Goal: Task Accomplishment & Management: Use online tool/utility

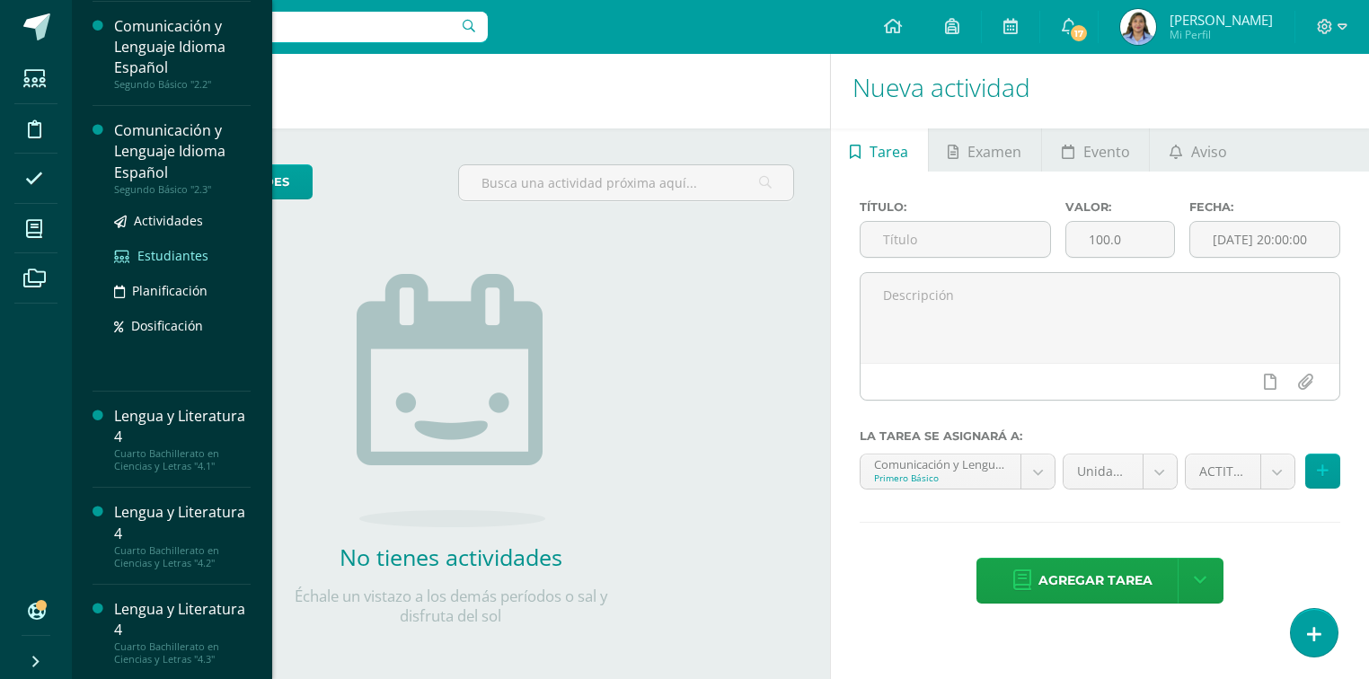
scroll to position [11, 0]
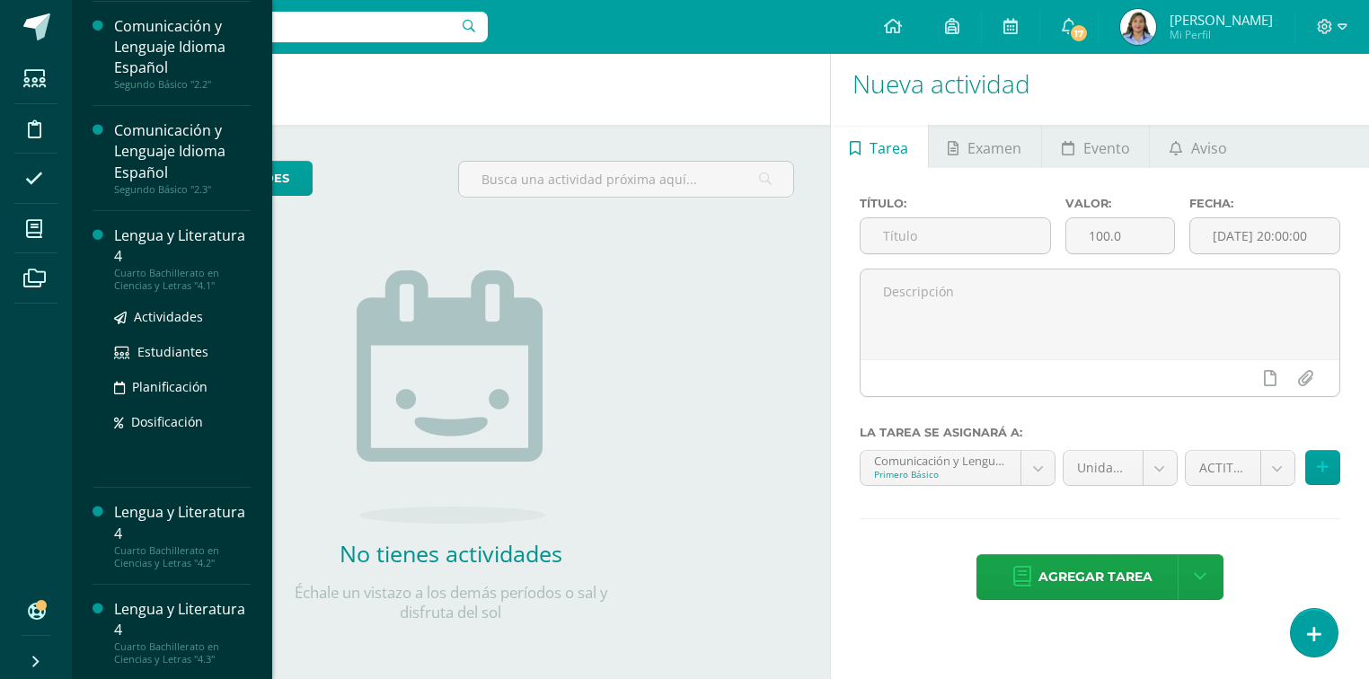
click at [154, 254] on div "Lengua y Literatura 4" at bounding box center [182, 245] width 137 height 41
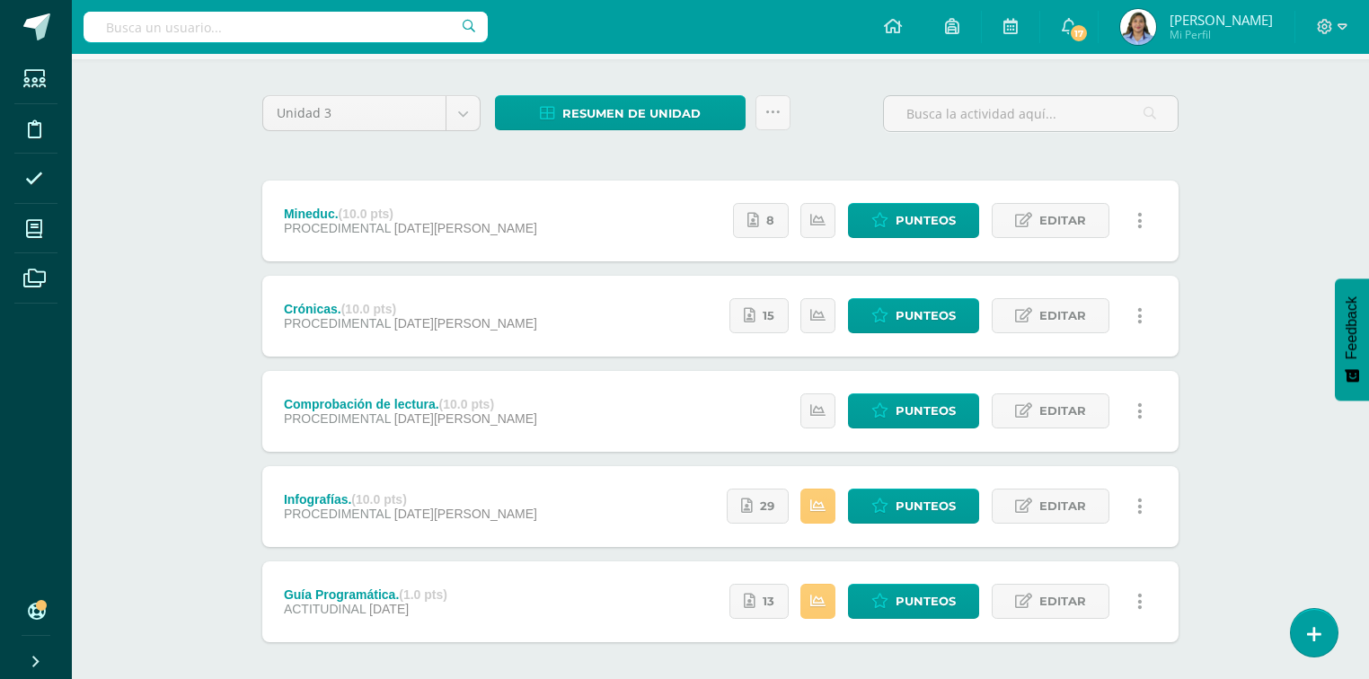
scroll to position [144, 0]
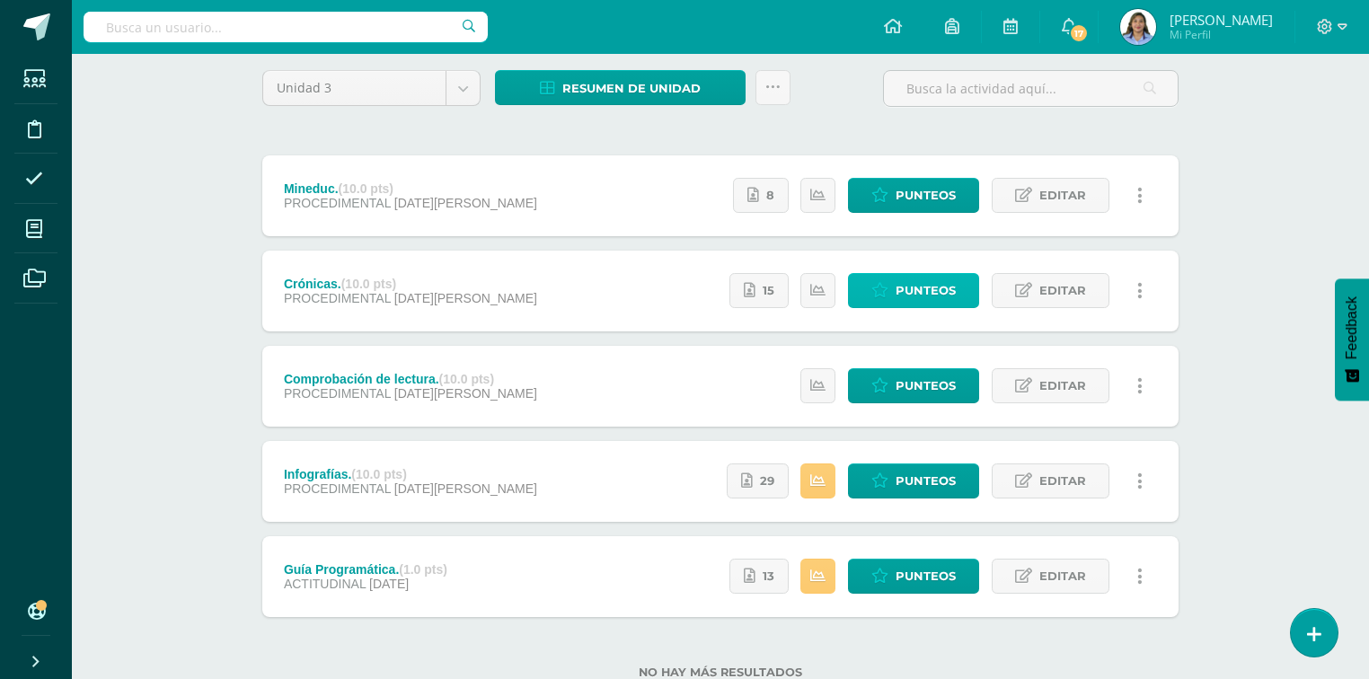
click at [923, 290] on span "Punteos" at bounding box center [925, 290] width 60 height 33
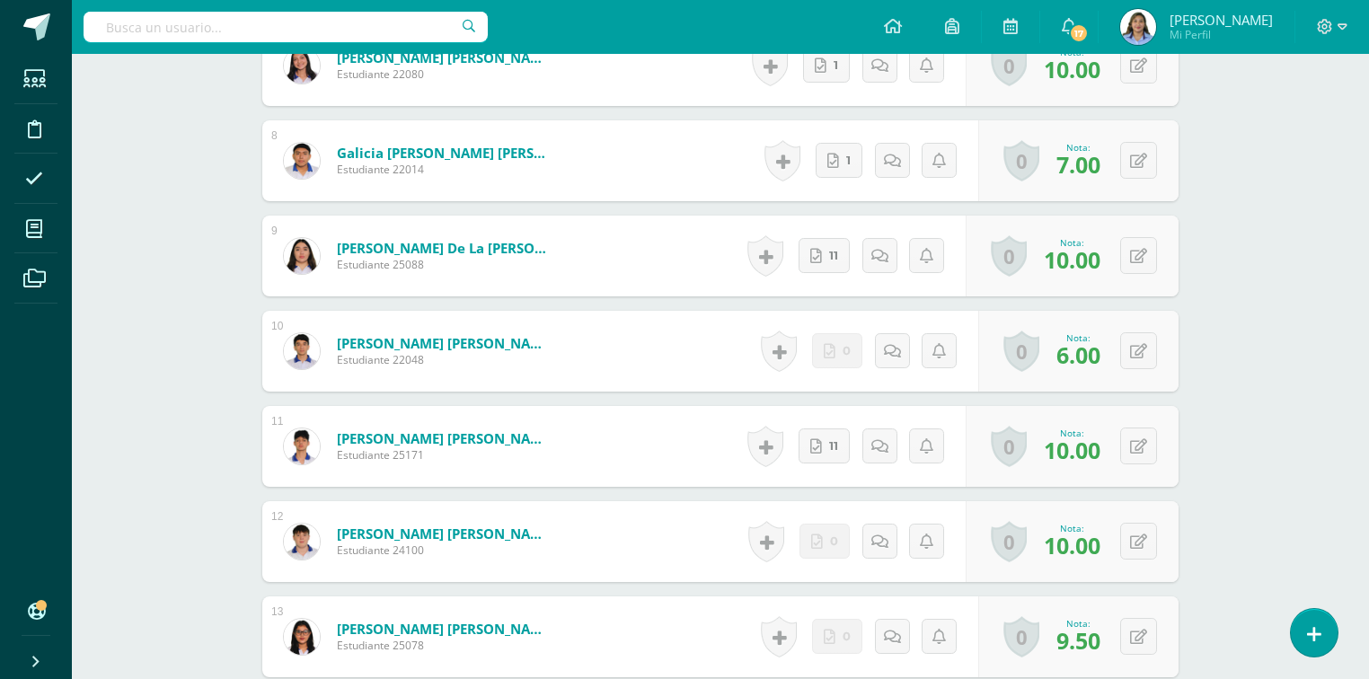
scroll to position [1814, 0]
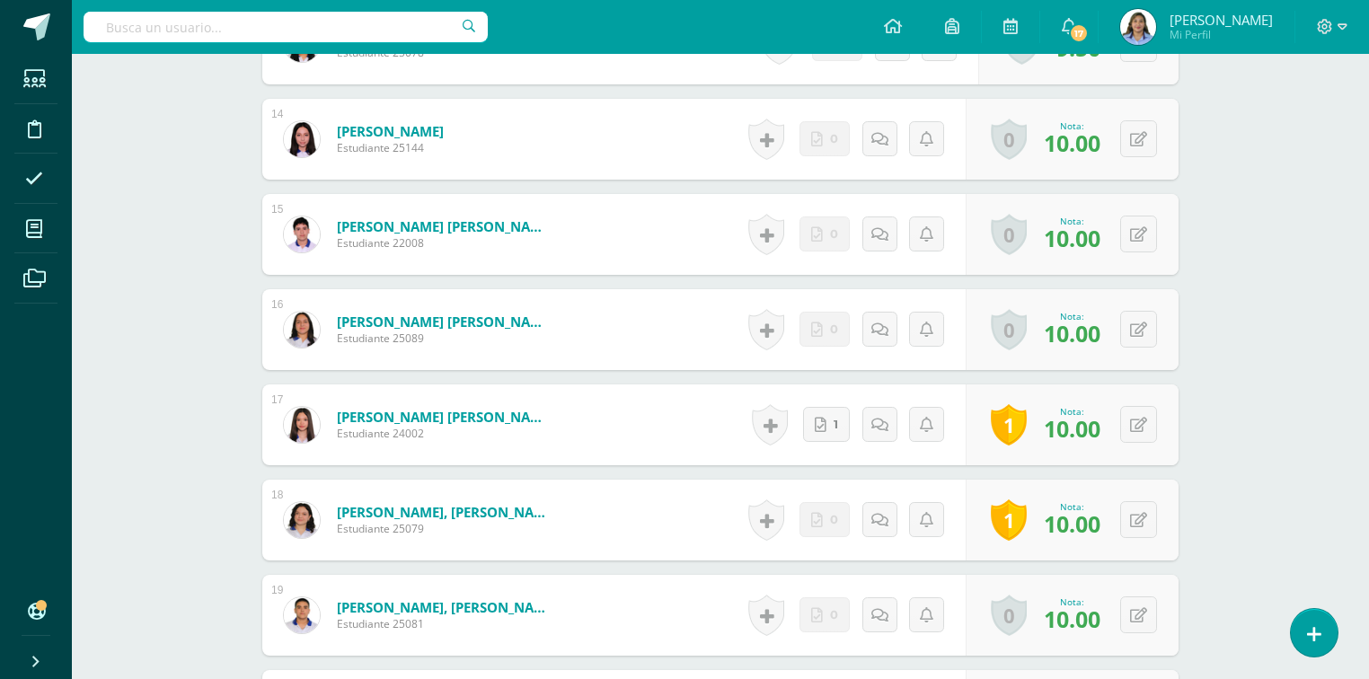
click at [1302, 357] on div "Lengua y Literatura 4 Cuarto Bachillerato en Ciencias y Letras "4.1" Herramient…" at bounding box center [720, 360] width 1297 height 4240
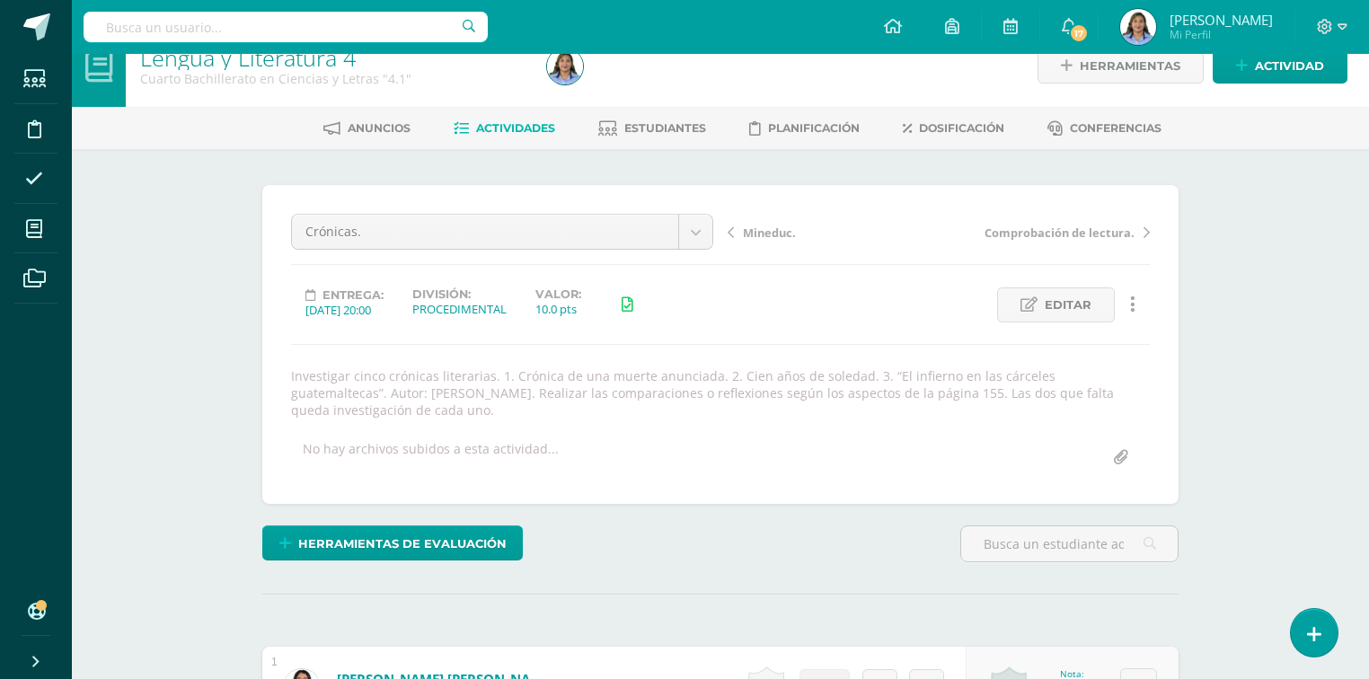
scroll to position [0, 0]
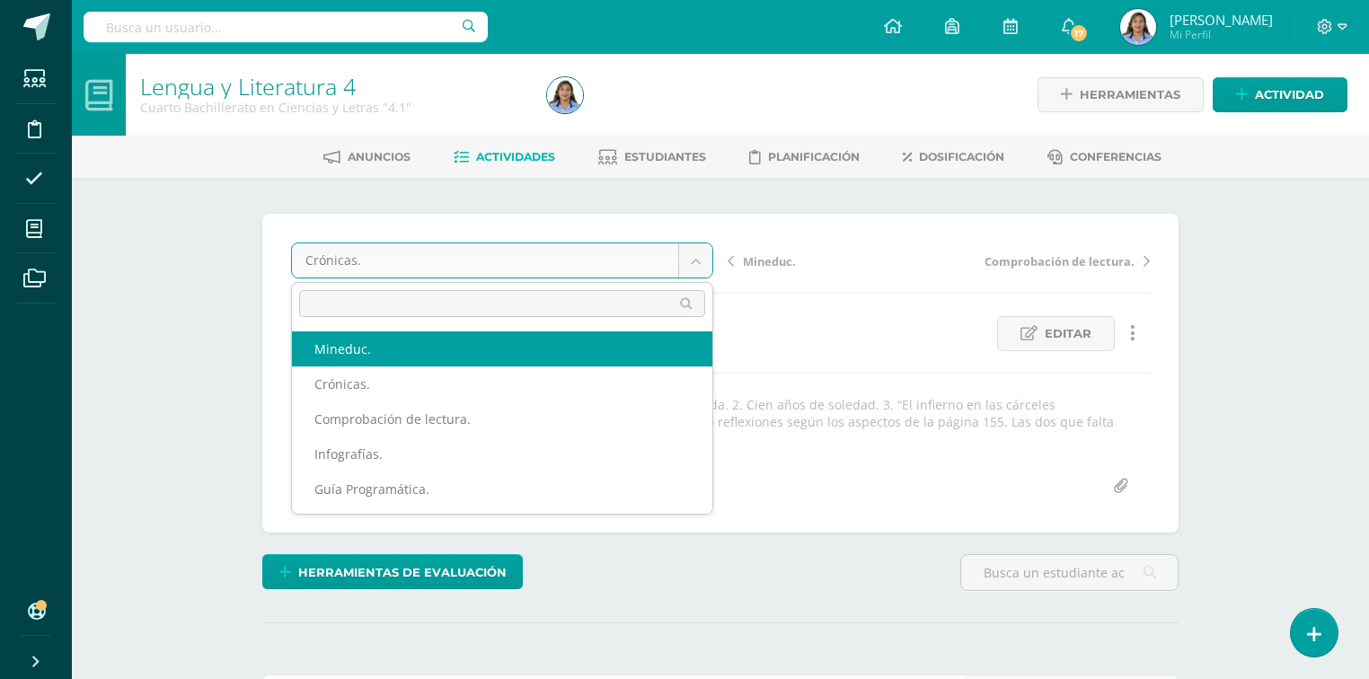
select select "/dashboard/teacher/grade-activity/41961/"
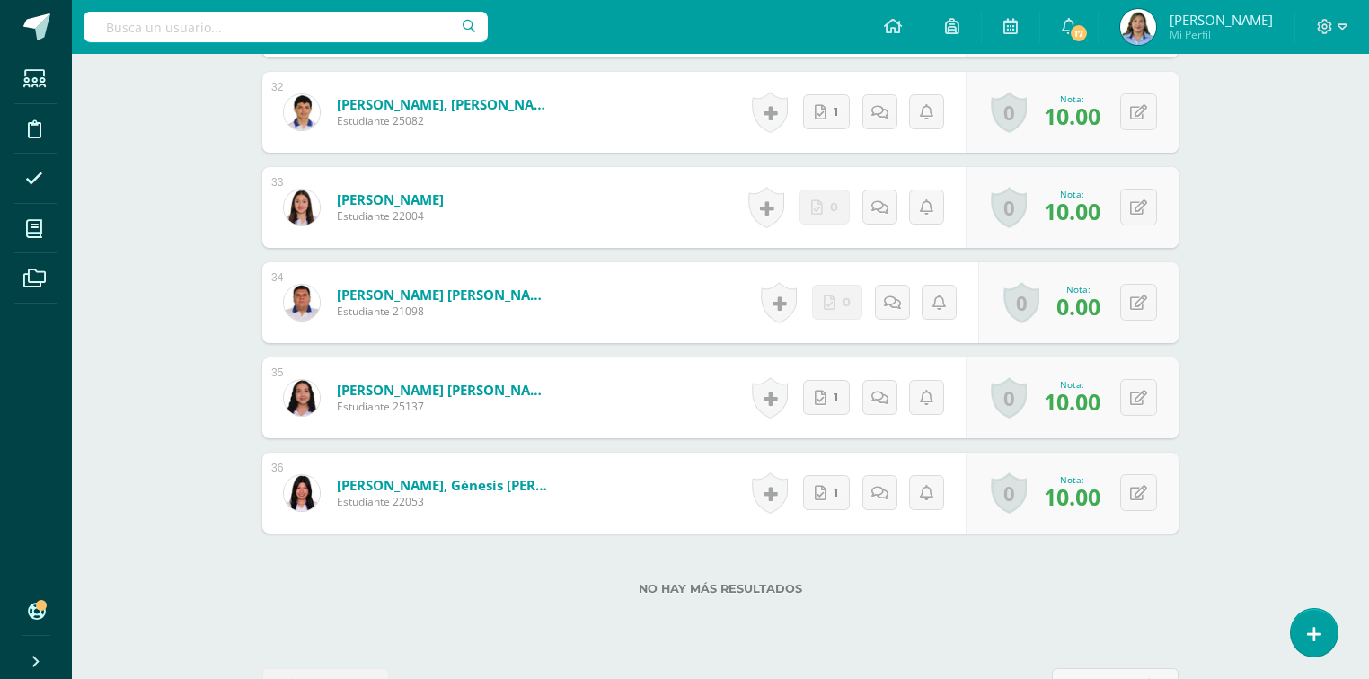
scroll to position [3580, 0]
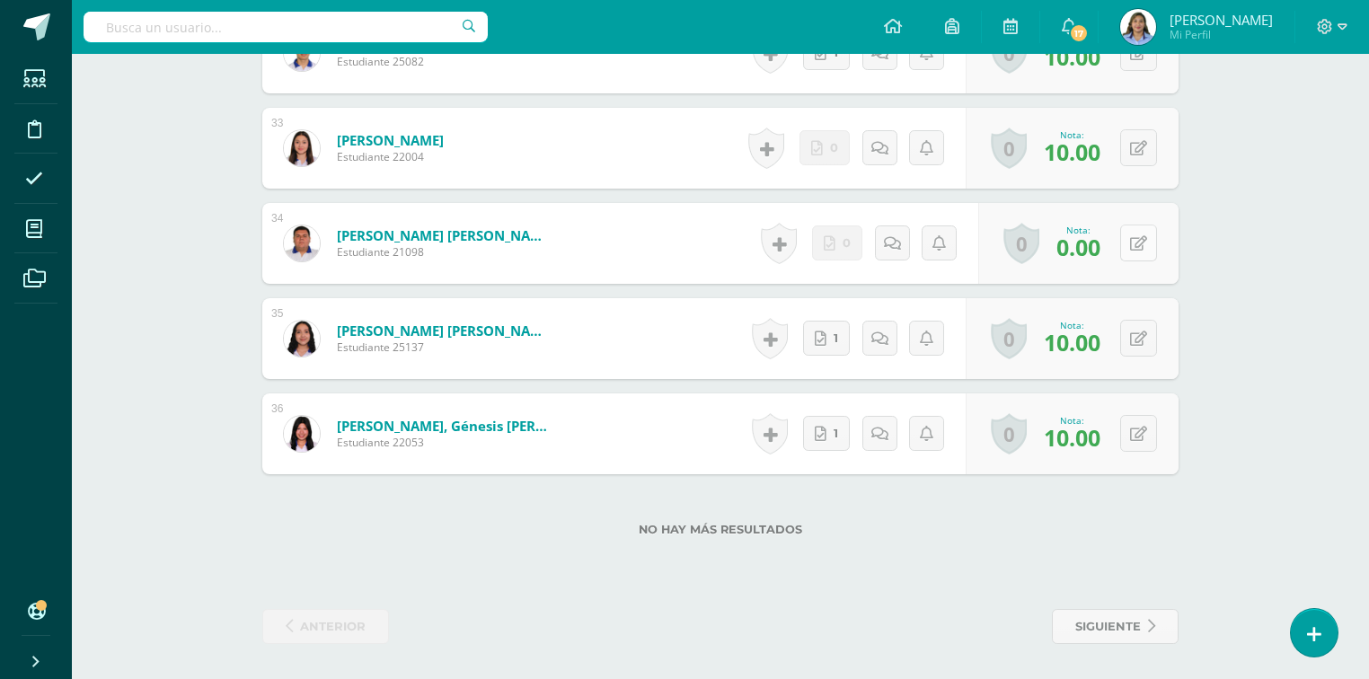
click at [1142, 241] on icon at bounding box center [1138, 243] width 17 height 15
type input "8.5"
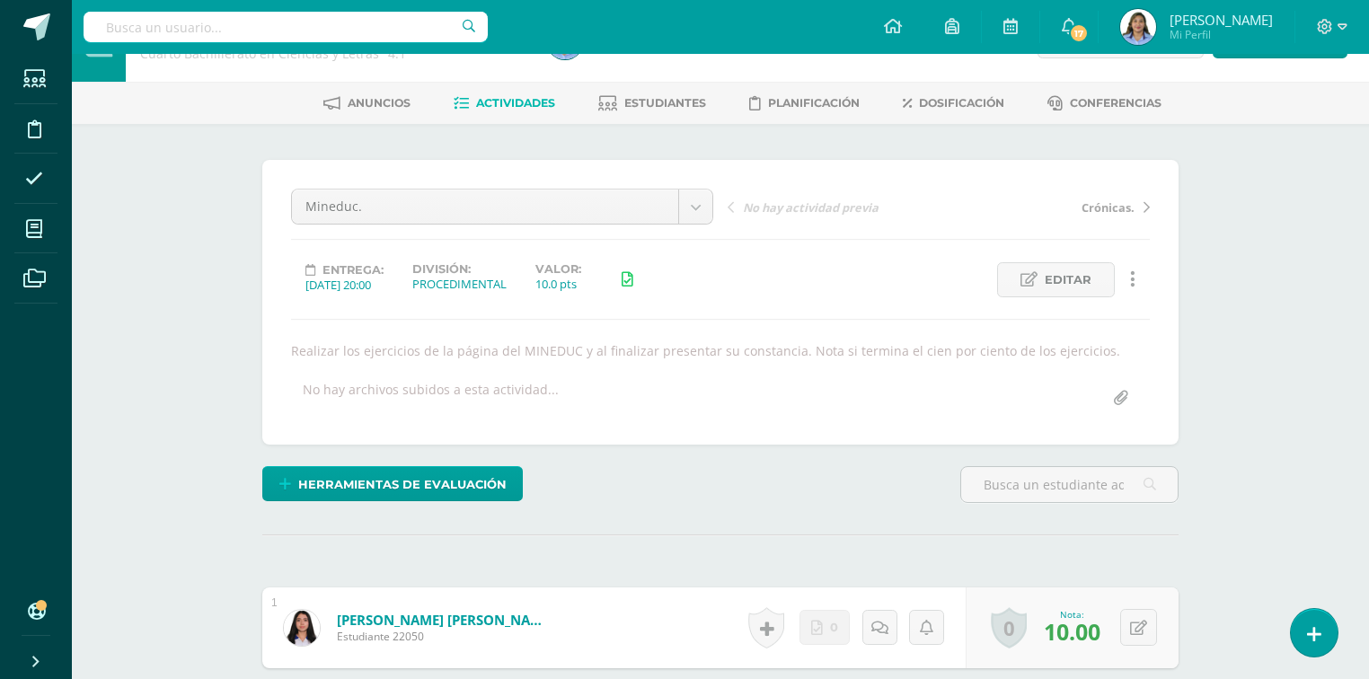
scroll to position [0, 0]
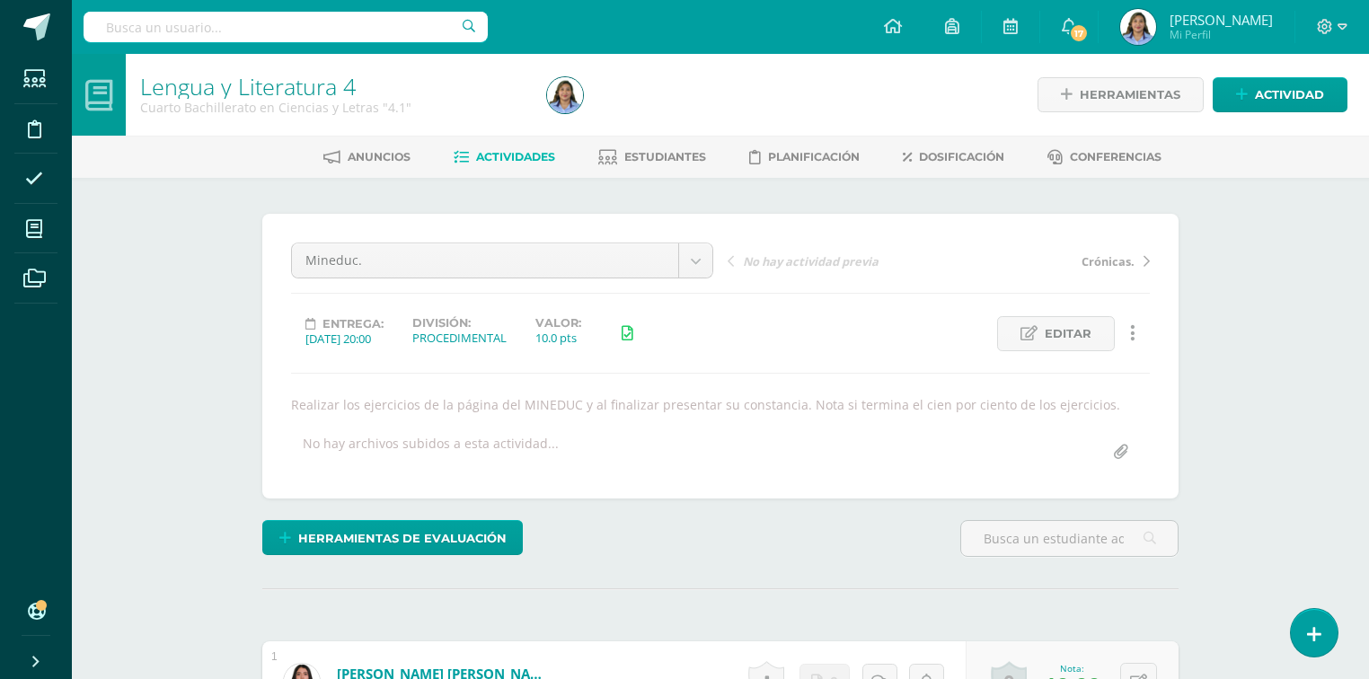
drag, startPoint x: 838, startPoint y: 34, endPoint x: 169, endPoint y: 313, distance: 724.7
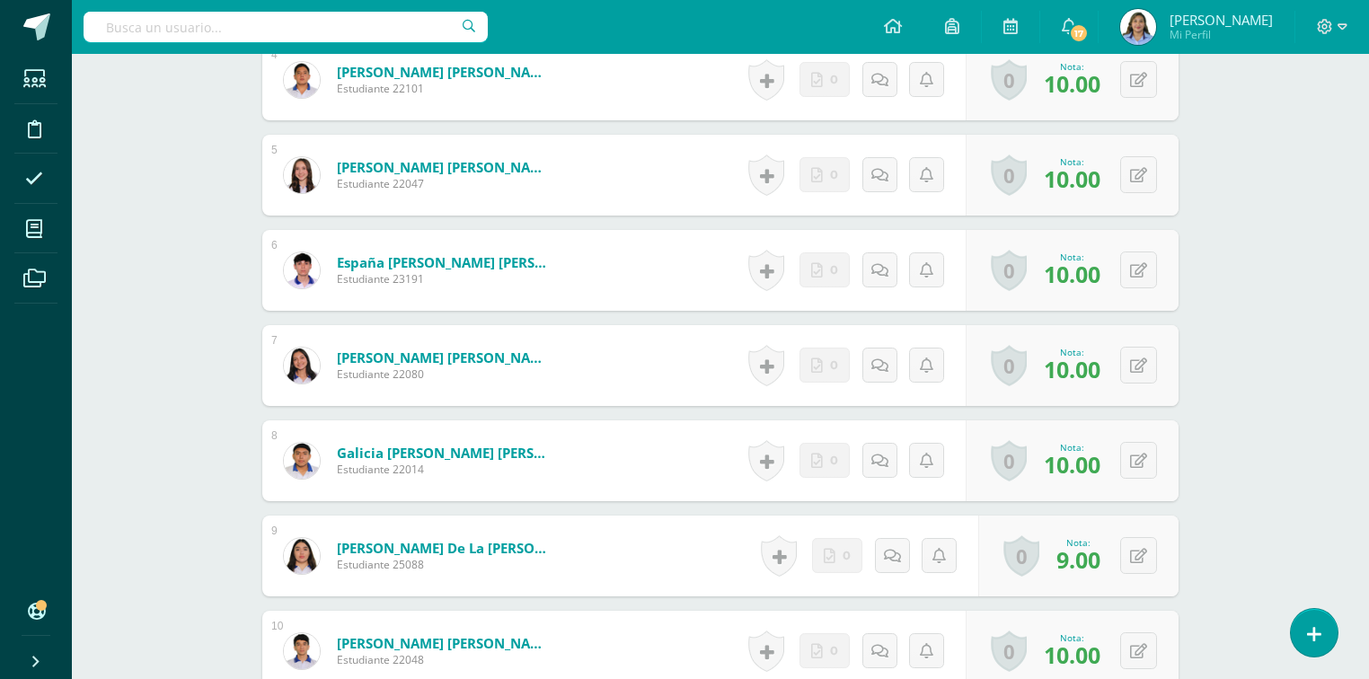
scroll to position [862, 0]
